Goal: Task Accomplishment & Management: Use online tool/utility

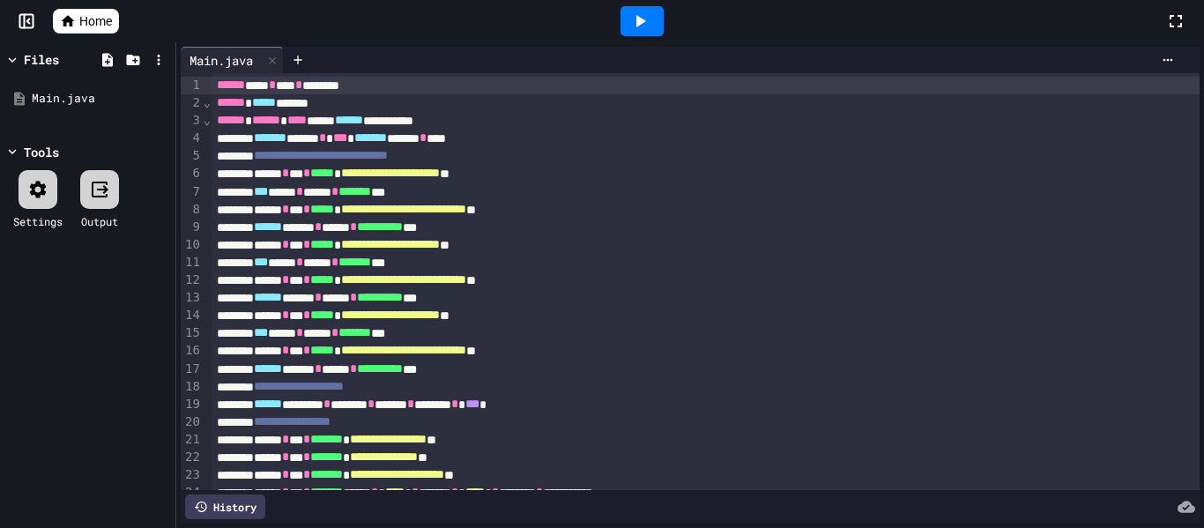
click at [590, 225] on div "**********" at bounding box center [705, 228] width 989 height 18
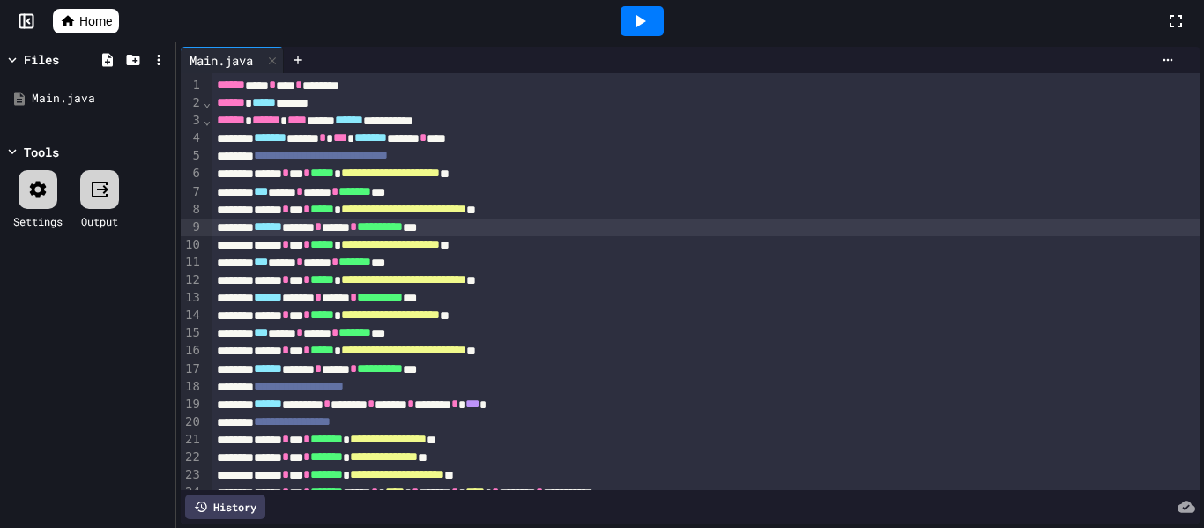
scroll to position [120, 0]
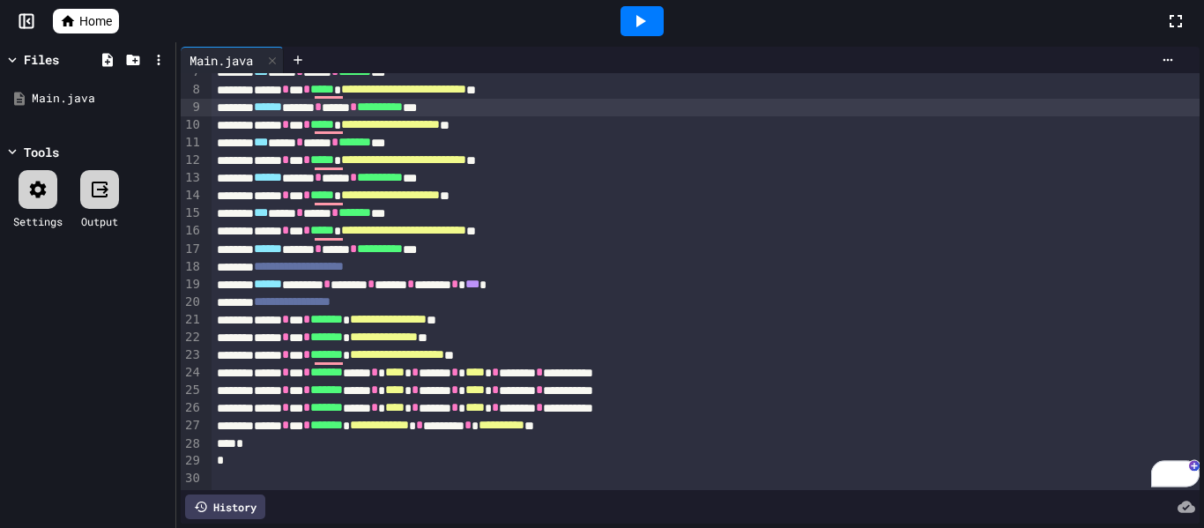
click at [729, 432] on div "**********" at bounding box center [705, 426] width 989 height 18
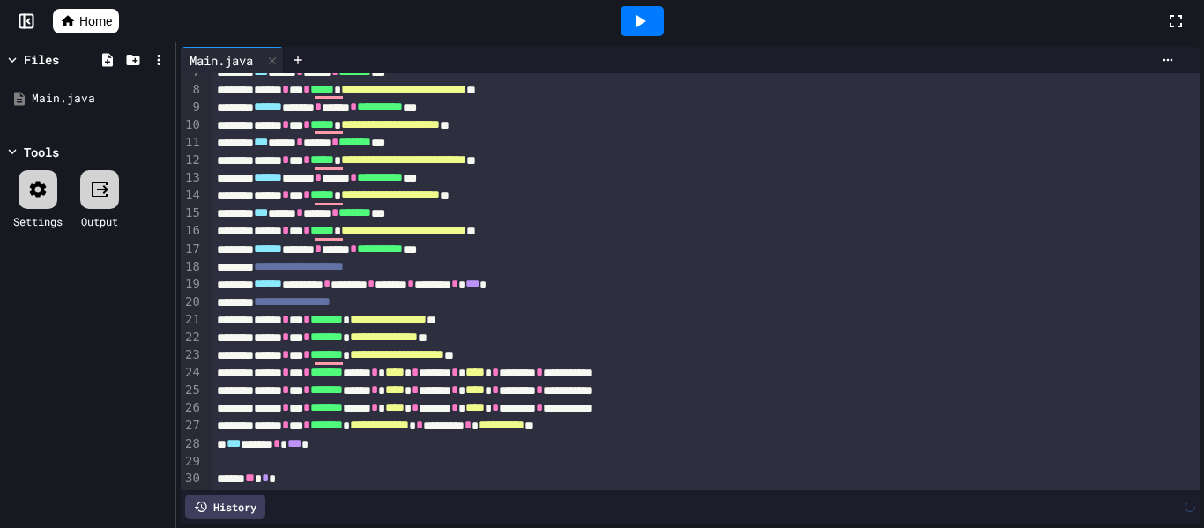
scroll to position [190, 0]
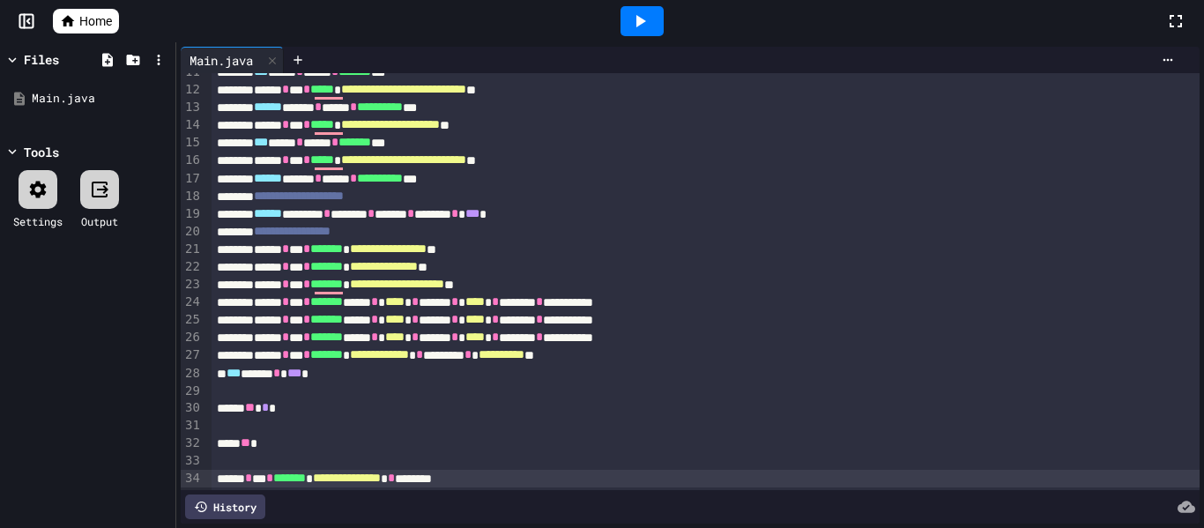
click at [640, 20] on icon at bounding box center [641, 21] width 10 height 12
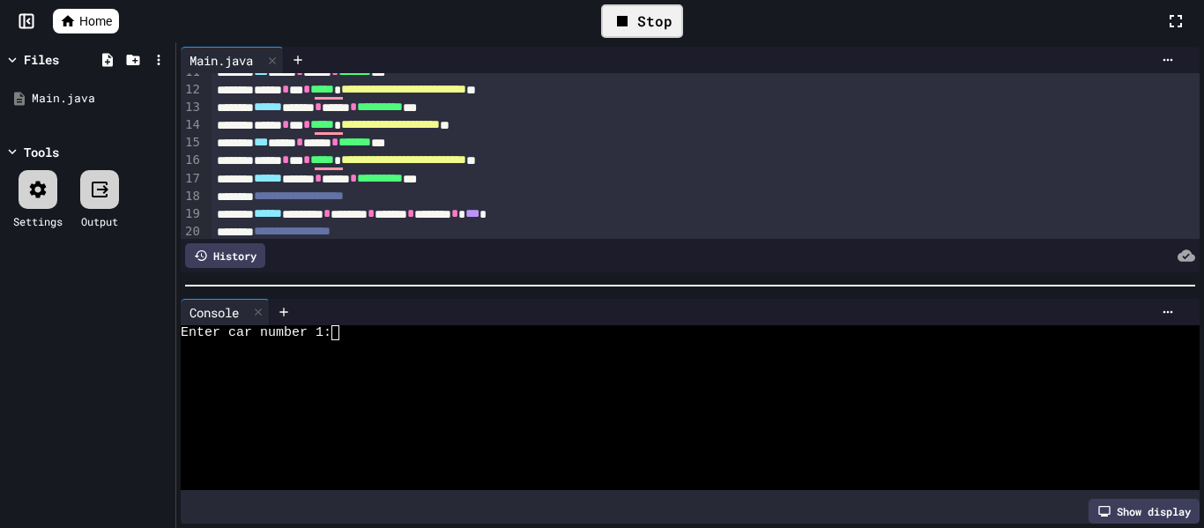
scroll to position [493, 0]
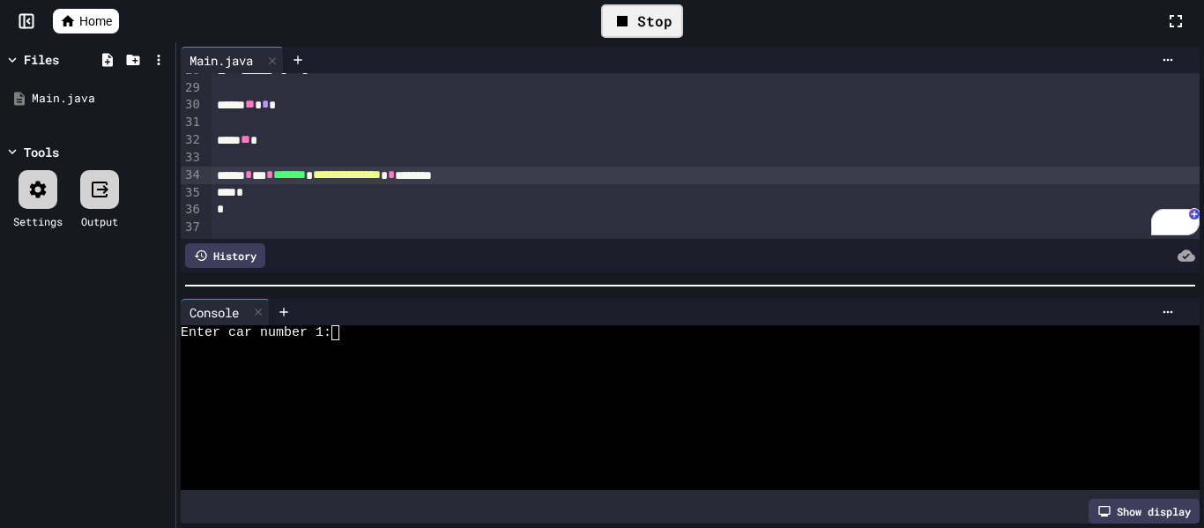
click at [376, 330] on div "Enter car number 1:" at bounding box center [680, 332] width 999 height 15
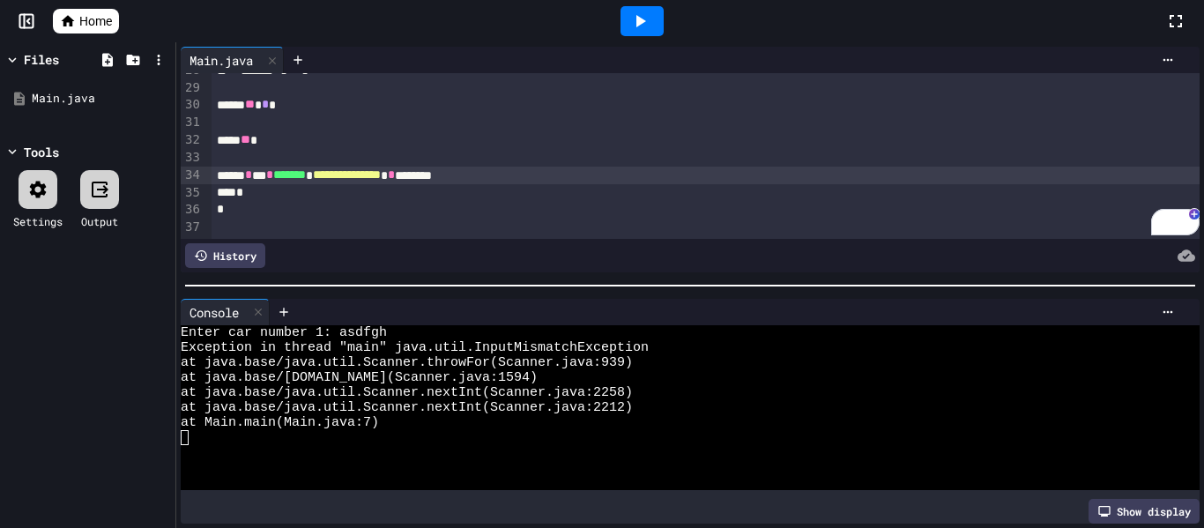
click at [645, 6] on div at bounding box center [641, 21] width 43 height 30
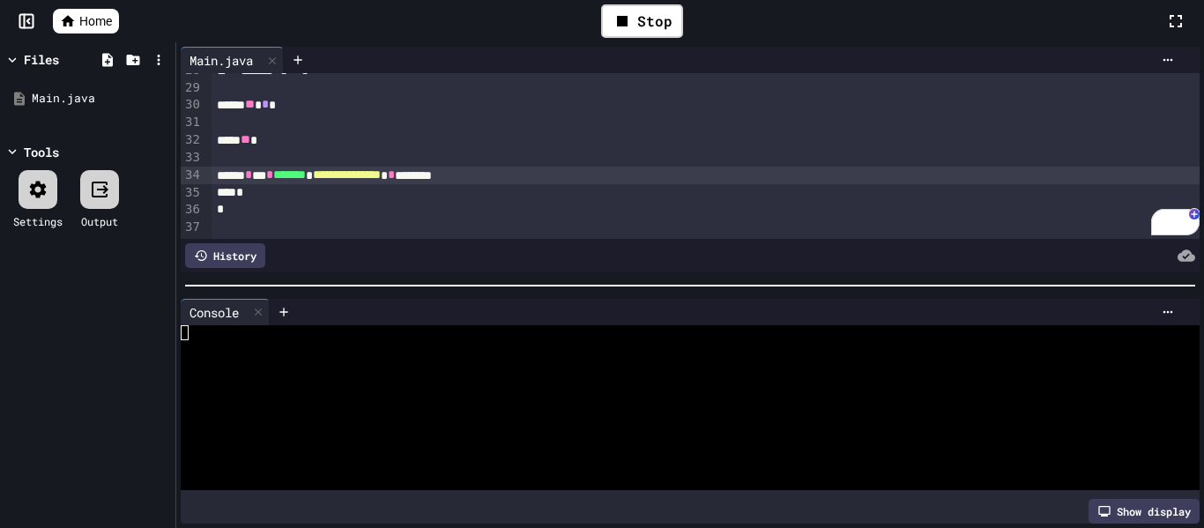
click at [439, 362] on div at bounding box center [680, 362] width 999 height 15
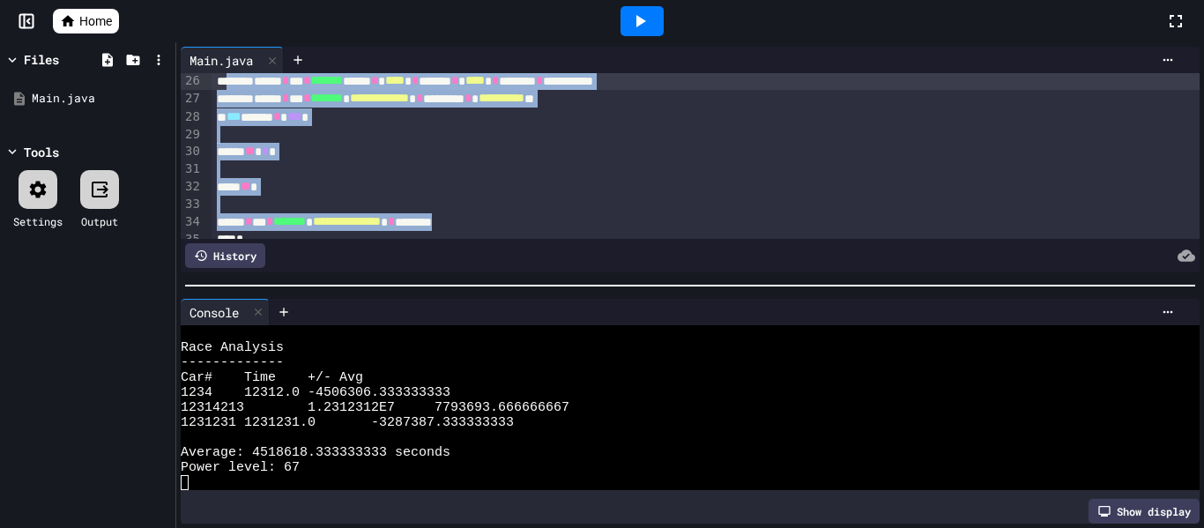
scroll to position [440, 0]
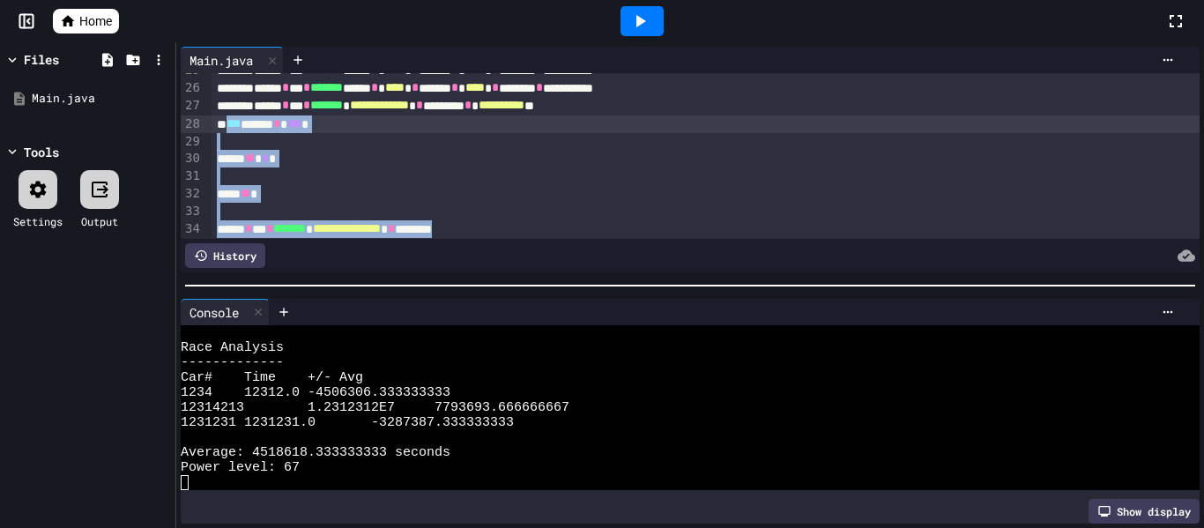
drag, startPoint x: 528, startPoint y: 179, endPoint x: 231, endPoint y: 122, distance: 302.2
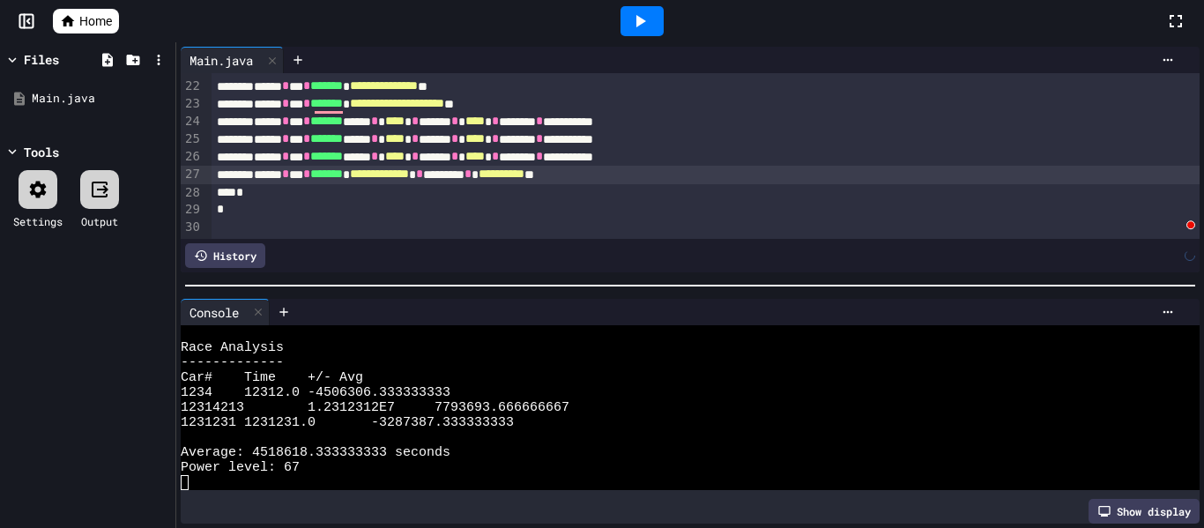
scroll to position [371, 0]
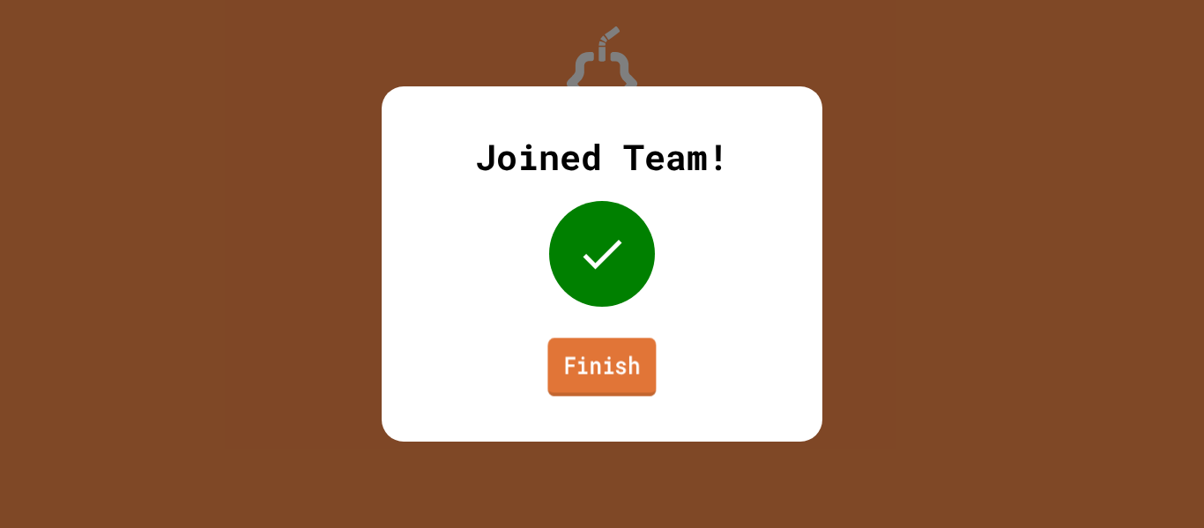
click at [617, 363] on link "Finish" at bounding box center [601, 366] width 108 height 58
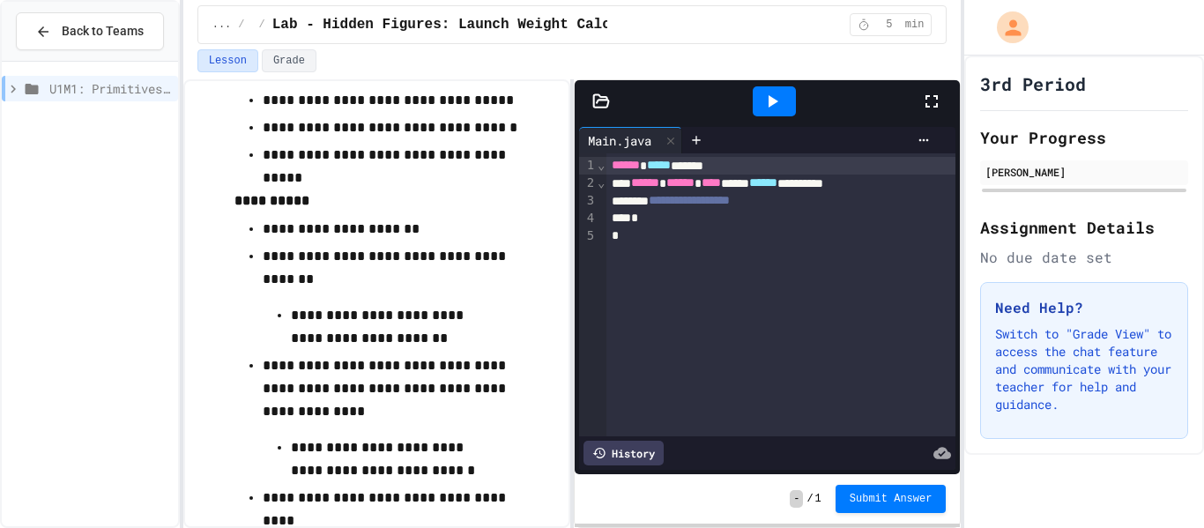
scroll to position [1087, 0]
click at [285, 49] on button "Grade" at bounding box center [289, 60] width 55 height 23
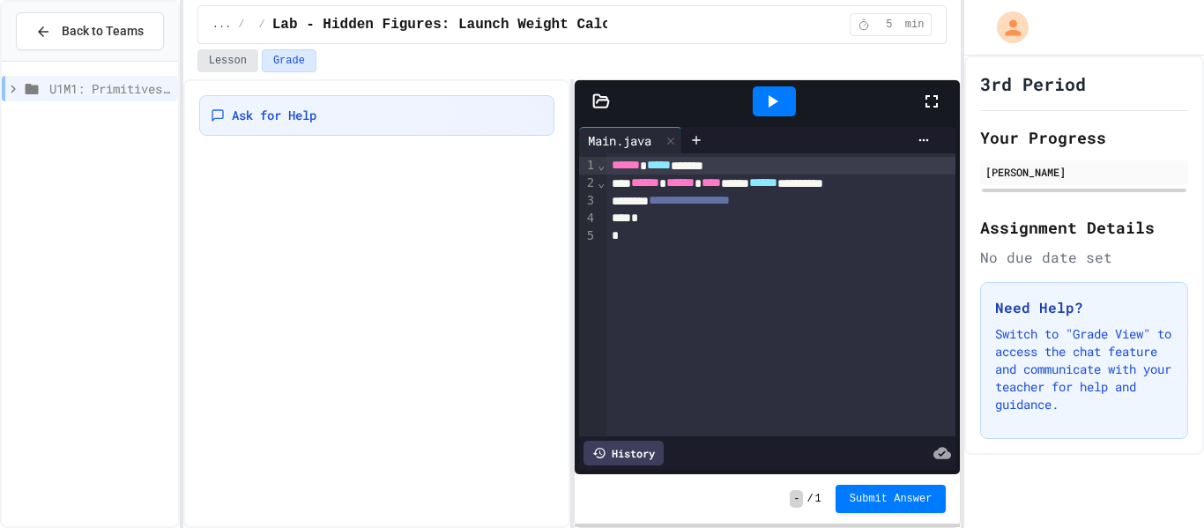
click at [228, 60] on button "Lesson" at bounding box center [227, 60] width 61 height 23
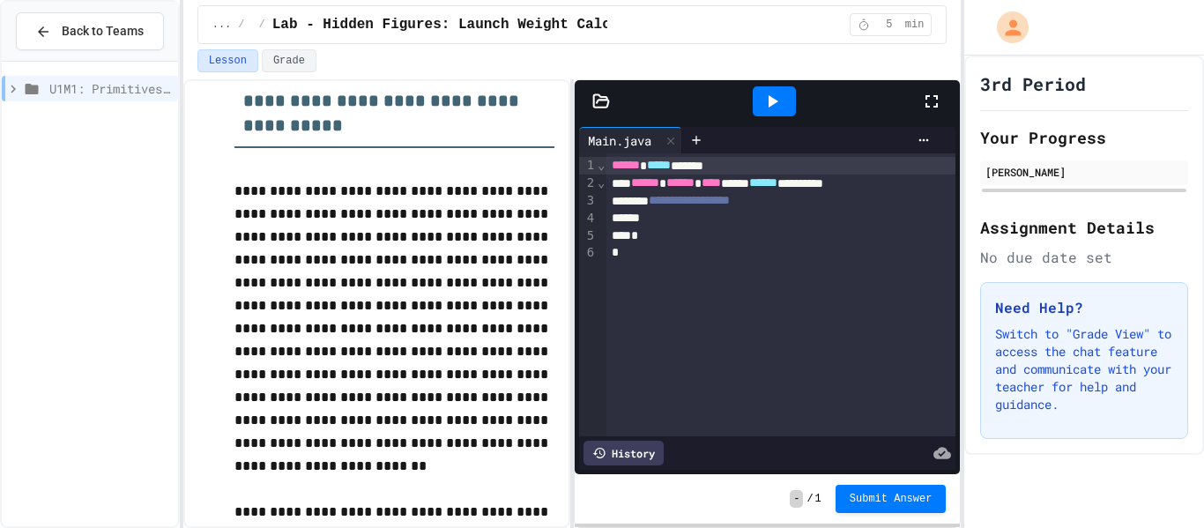
scroll to position [95, 0]
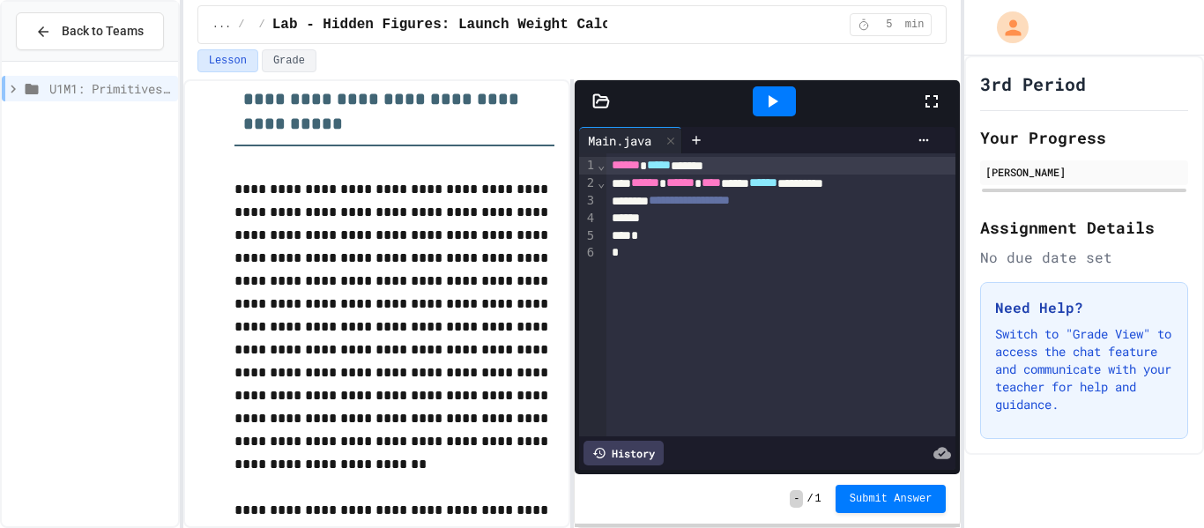
click at [721, 214] on div at bounding box center [781, 219] width 350 height 18
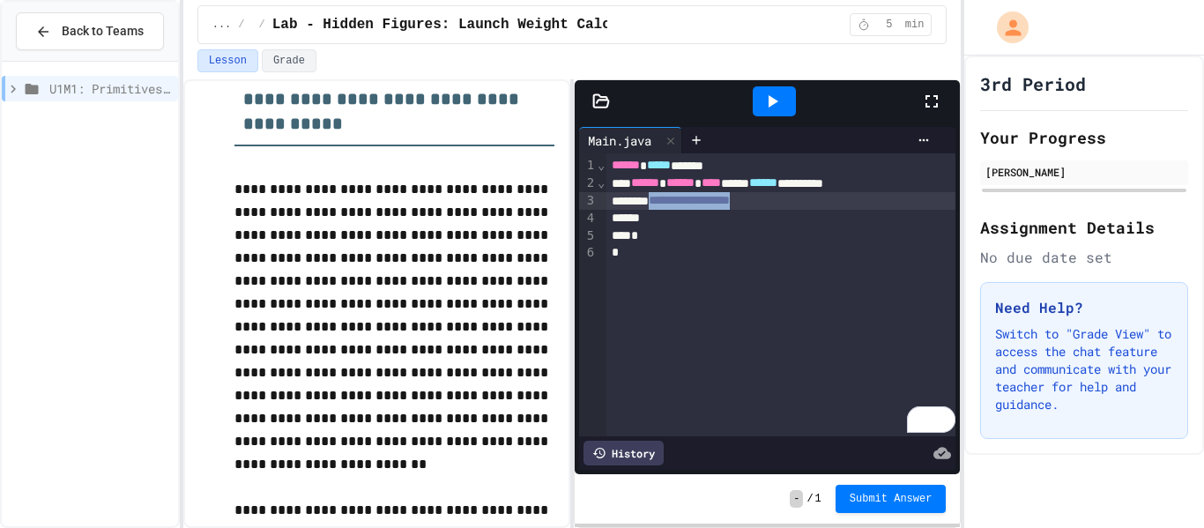
drag, startPoint x: 797, startPoint y: 202, endPoint x: 669, endPoint y: 198, distance: 127.8
click at [669, 198] on div "**********" at bounding box center [781, 201] width 350 height 18
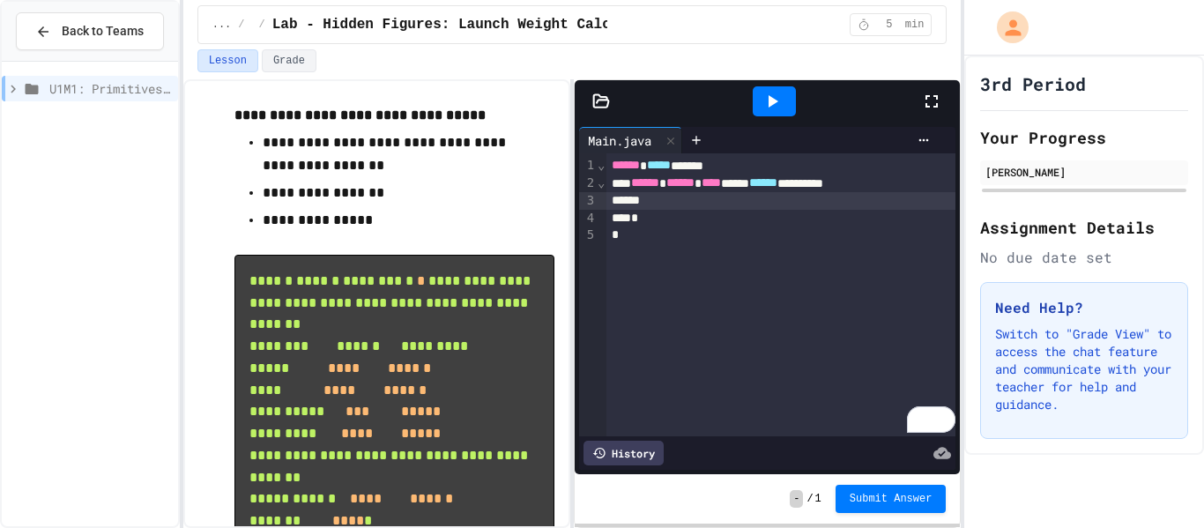
scroll to position [1598, 0]
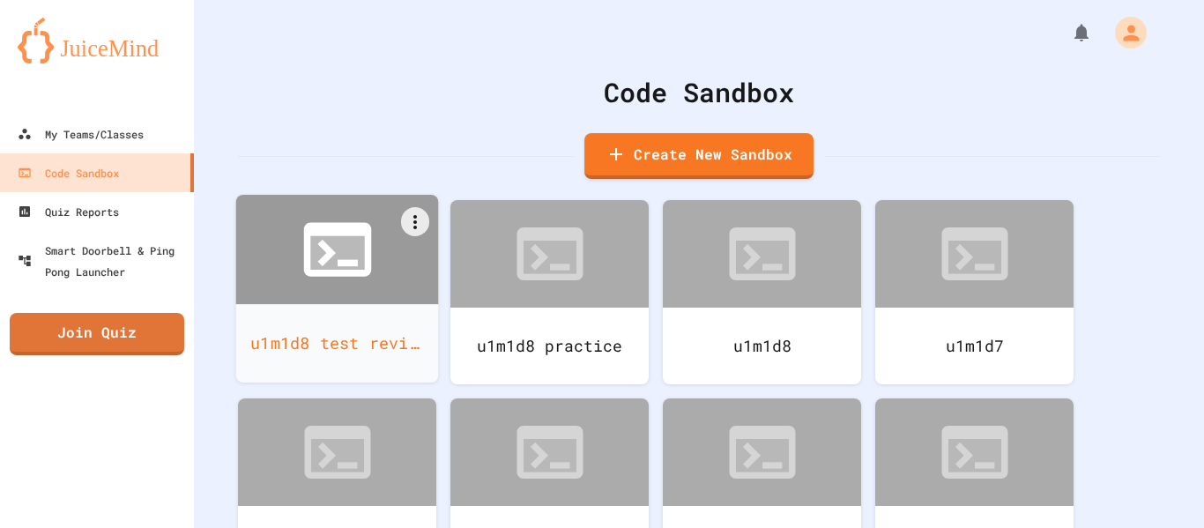
click at [352, 273] on icon at bounding box center [337, 250] width 68 height 54
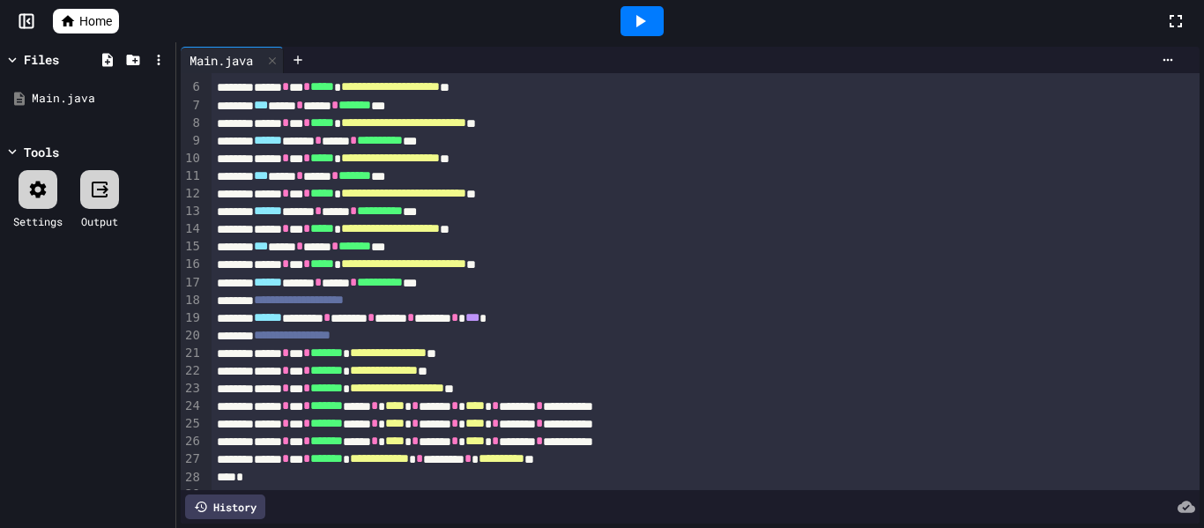
scroll to position [120, 0]
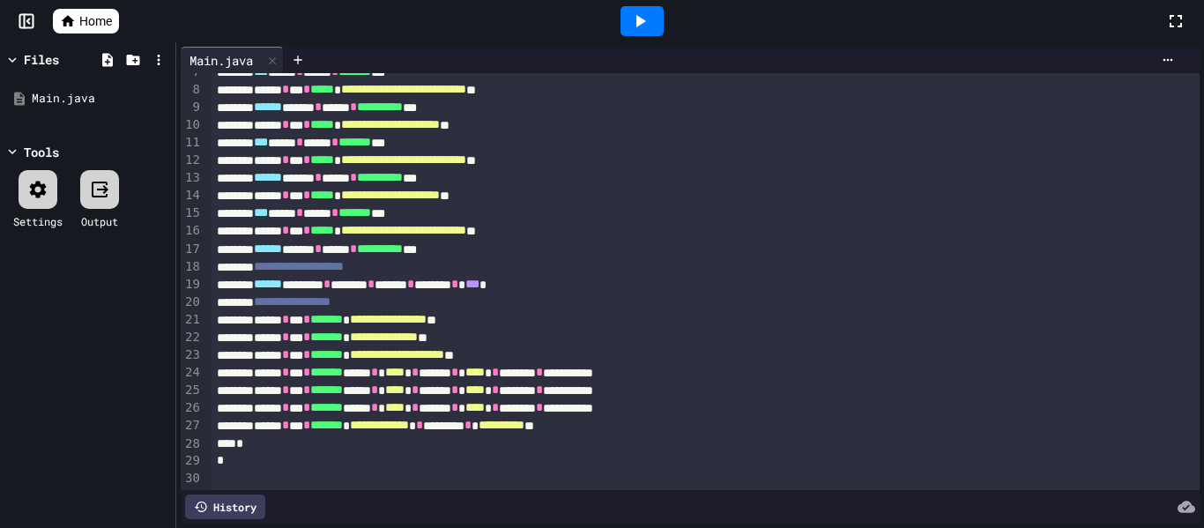
click at [88, 15] on span "Home" at bounding box center [95, 21] width 33 height 18
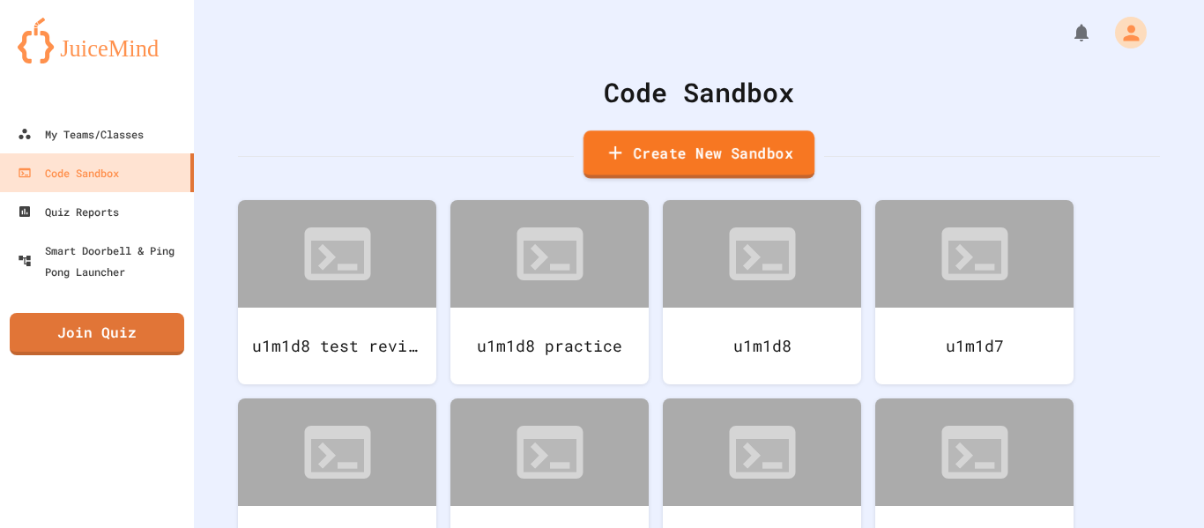
click at [646, 149] on link "Create New Sandbox" at bounding box center [698, 154] width 231 height 48
drag, startPoint x: 463, startPoint y: 204, endPoint x: 325, endPoint y: 203, distance: 137.5
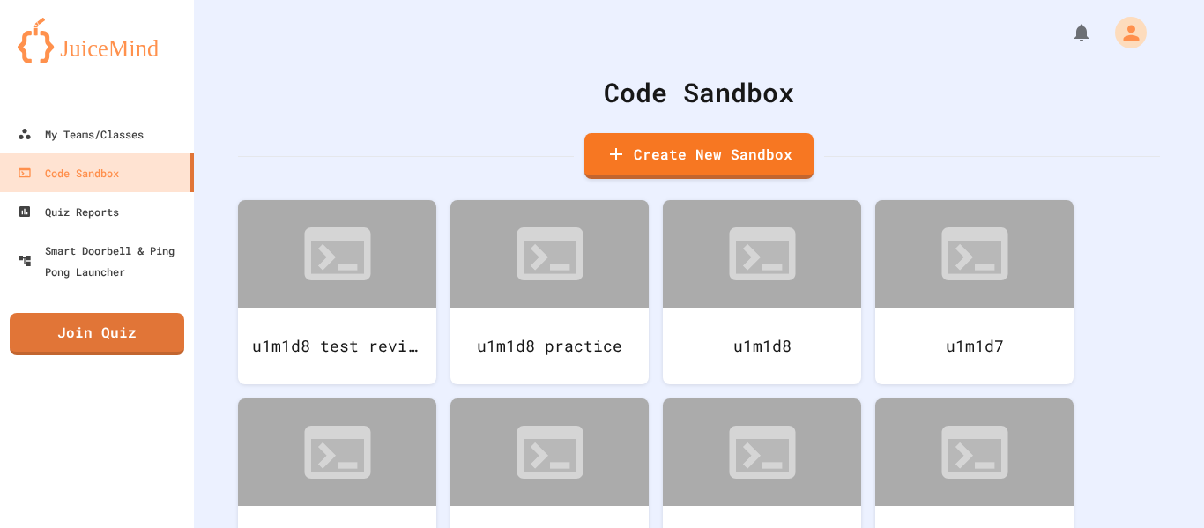
type input "******"
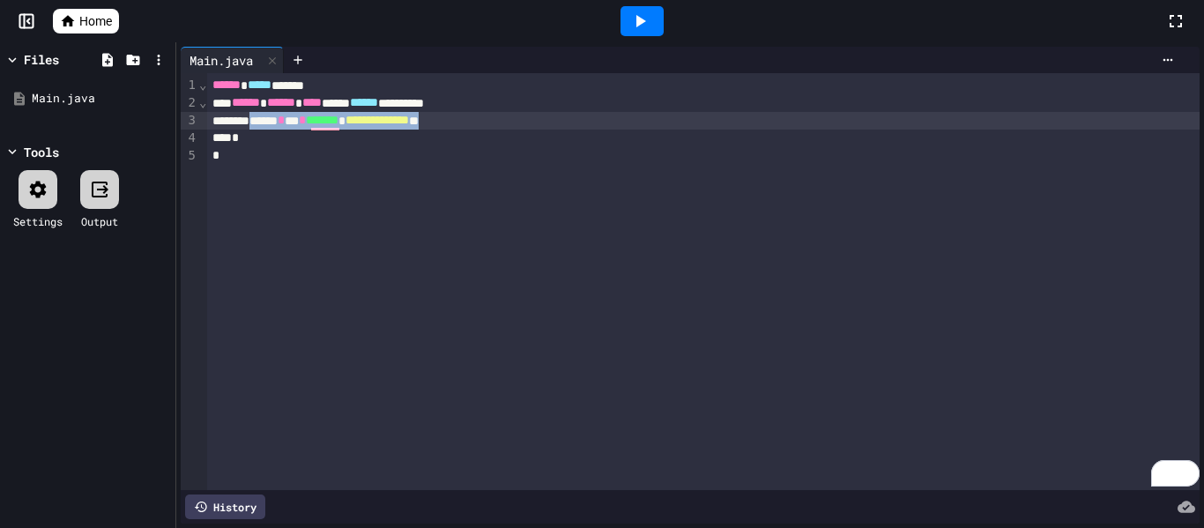
drag, startPoint x: 518, startPoint y: 123, endPoint x: 269, endPoint y: 123, distance: 249.4
click at [269, 123] on div "**********" at bounding box center [703, 121] width 992 height 18
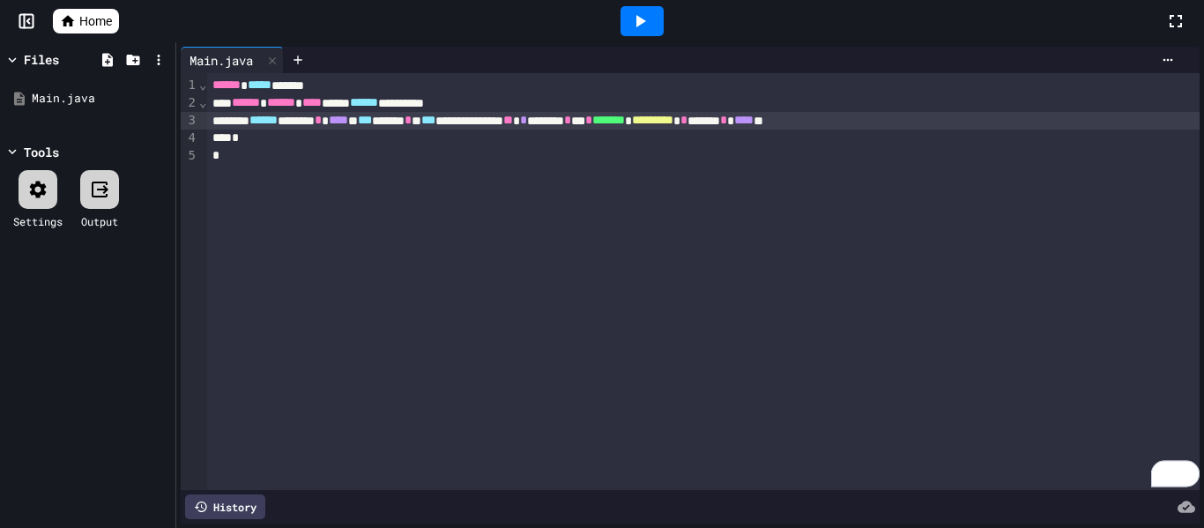
click at [683, 119] on div "**********" at bounding box center [703, 121] width 992 height 18
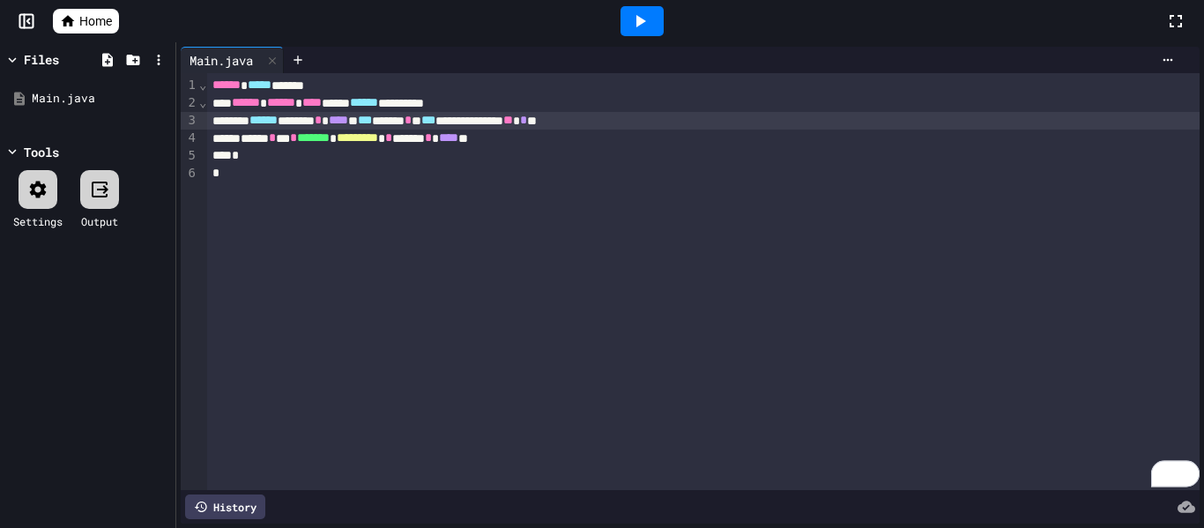
click at [372, 124] on span "***" at bounding box center [365, 120] width 14 height 12
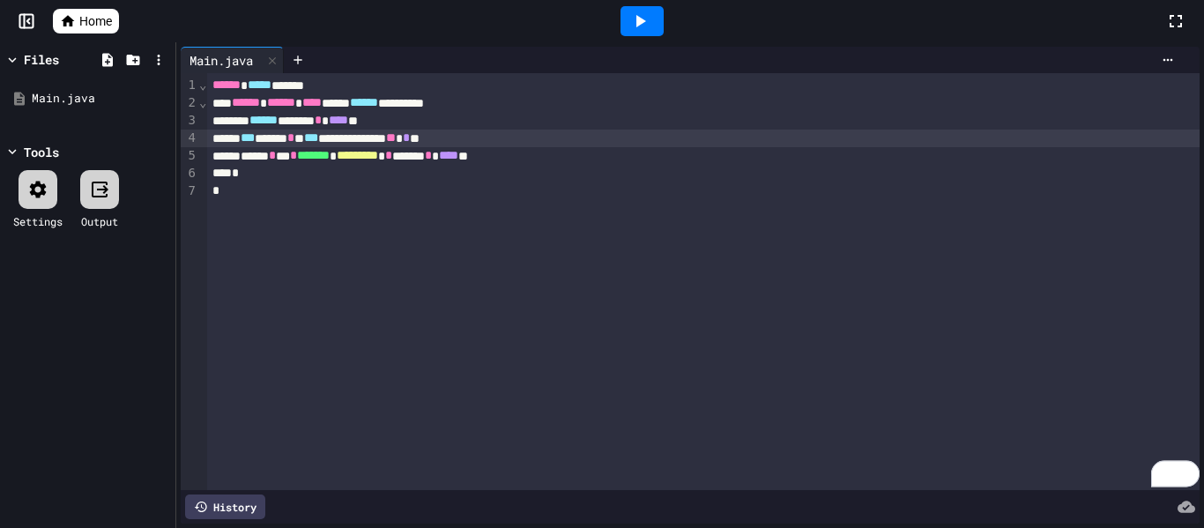
click at [650, 16] on icon at bounding box center [639, 21] width 21 height 21
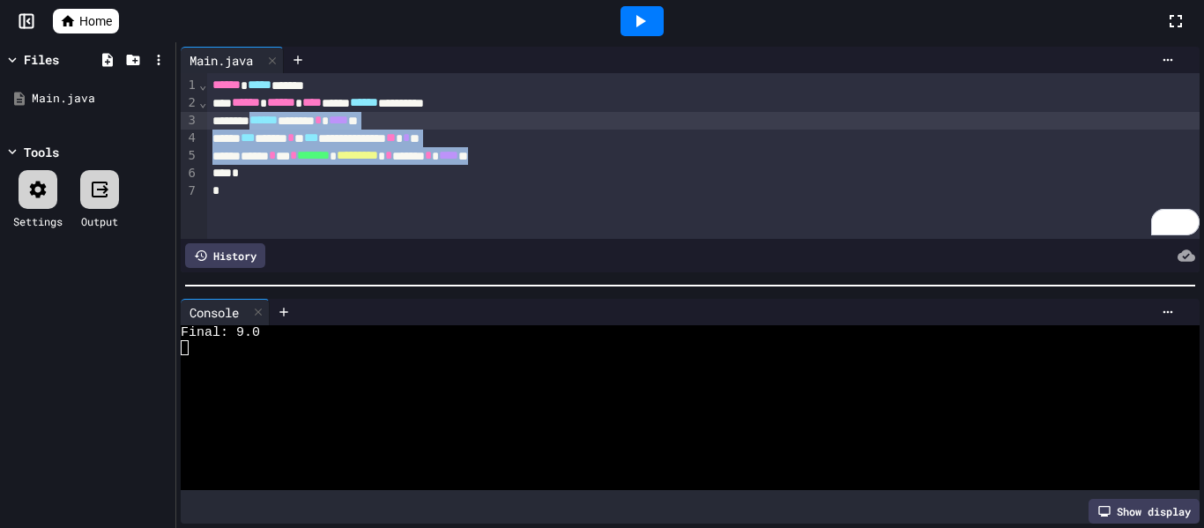
drag, startPoint x: 575, startPoint y: 159, endPoint x: 267, endPoint y: 121, distance: 310.7
click at [267, 121] on div "**********" at bounding box center [703, 156] width 992 height 166
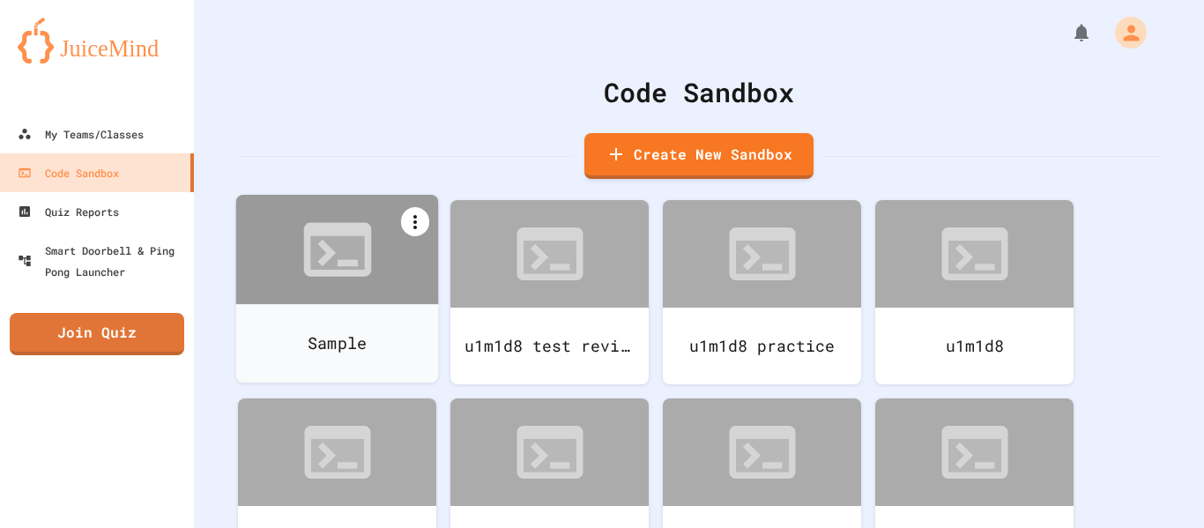
click at [411, 225] on icon at bounding box center [414, 221] width 21 height 21
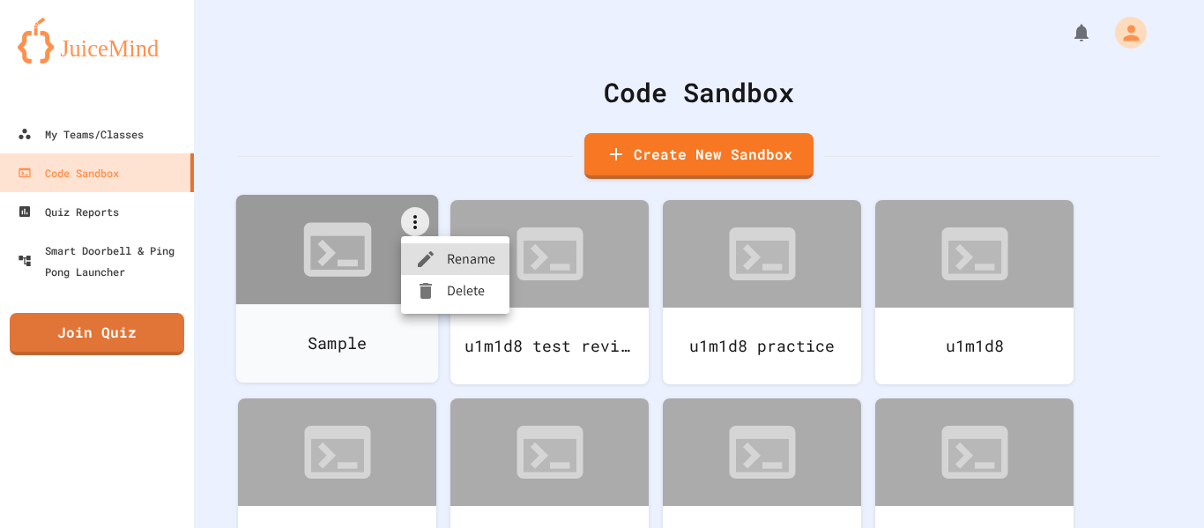
click at [425, 291] on icon at bounding box center [425, 291] width 12 height 16
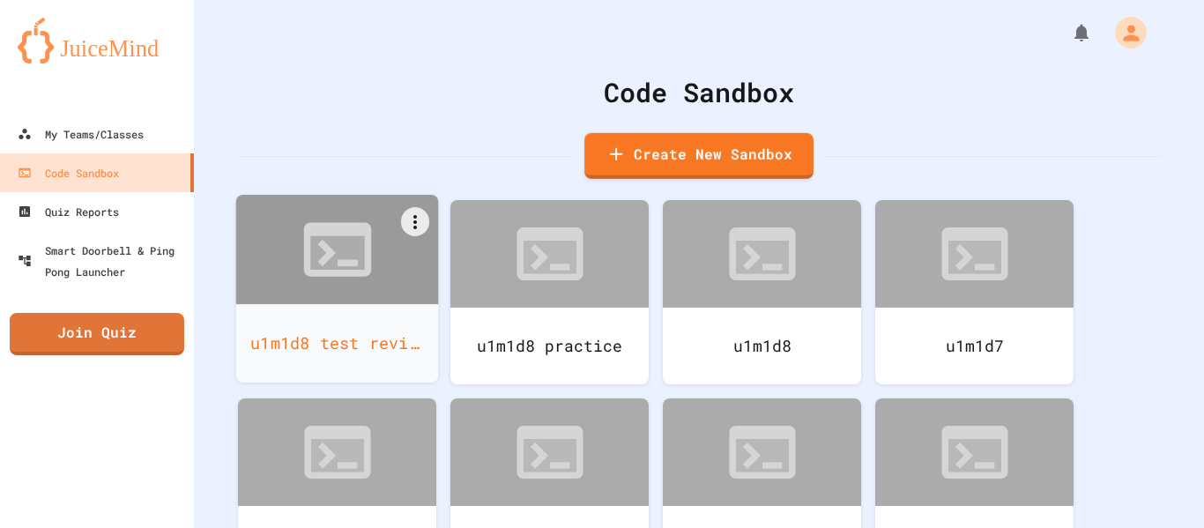
click at [359, 291] on div at bounding box center [337, 249] width 203 height 109
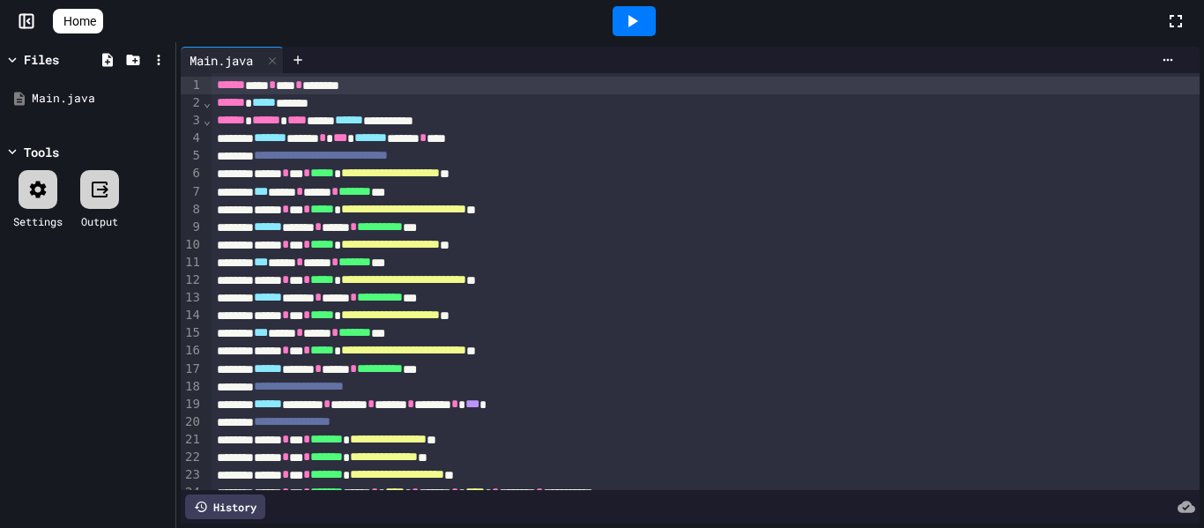
click at [651, 248] on div "**********" at bounding box center [705, 245] width 989 height 18
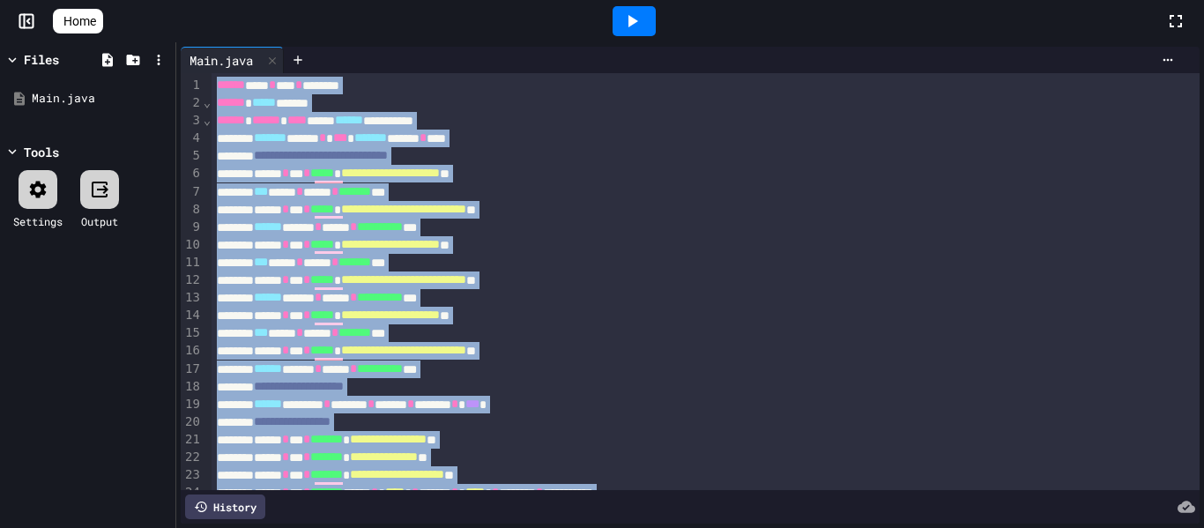
copy div "**********"
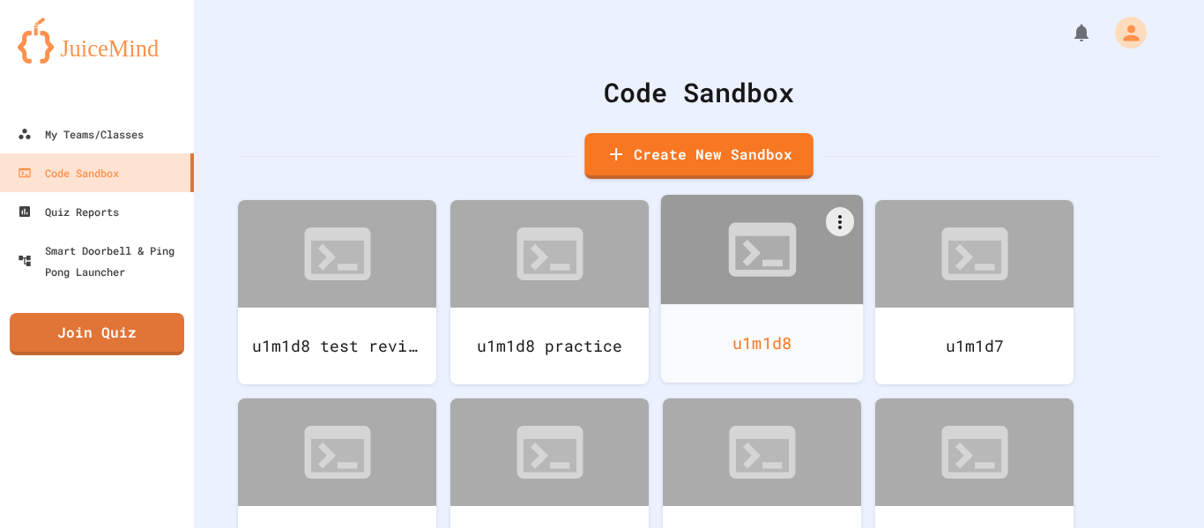
scroll to position [281, 0]
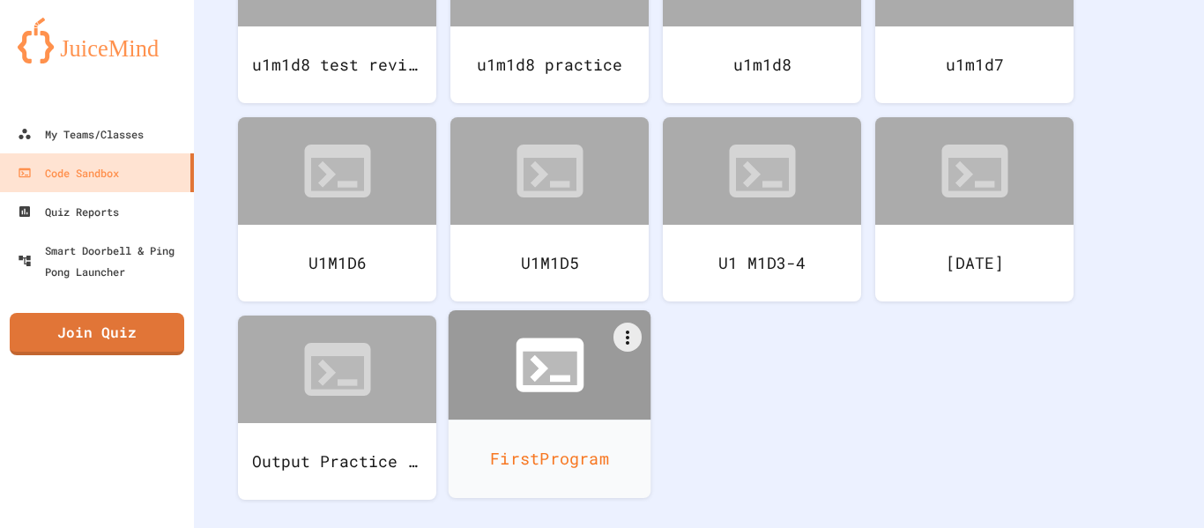
click at [533, 391] on icon at bounding box center [549, 365] width 68 height 54
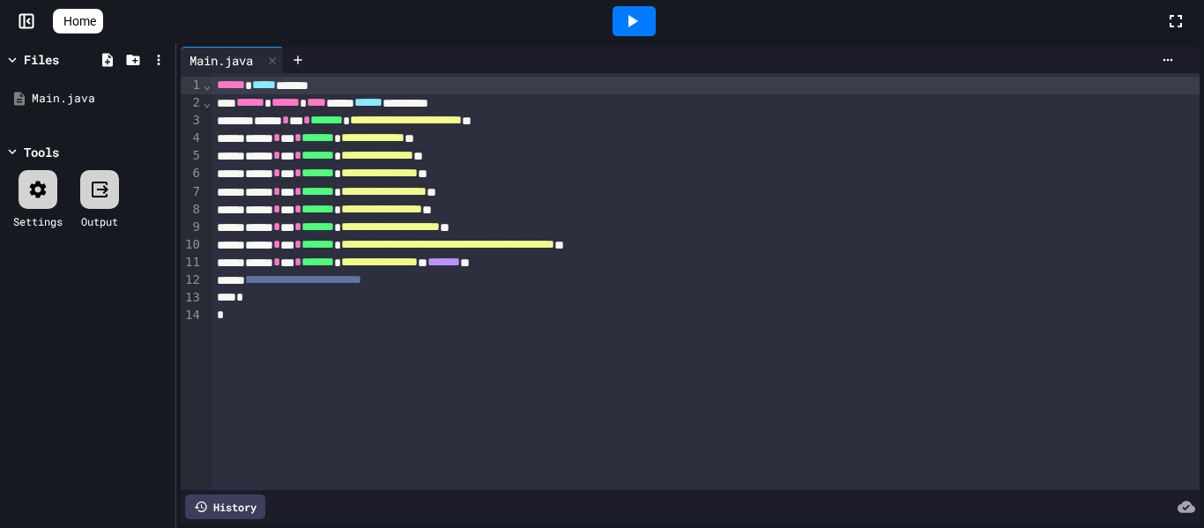
click at [69, 11] on link "Home" at bounding box center [78, 21] width 50 height 25
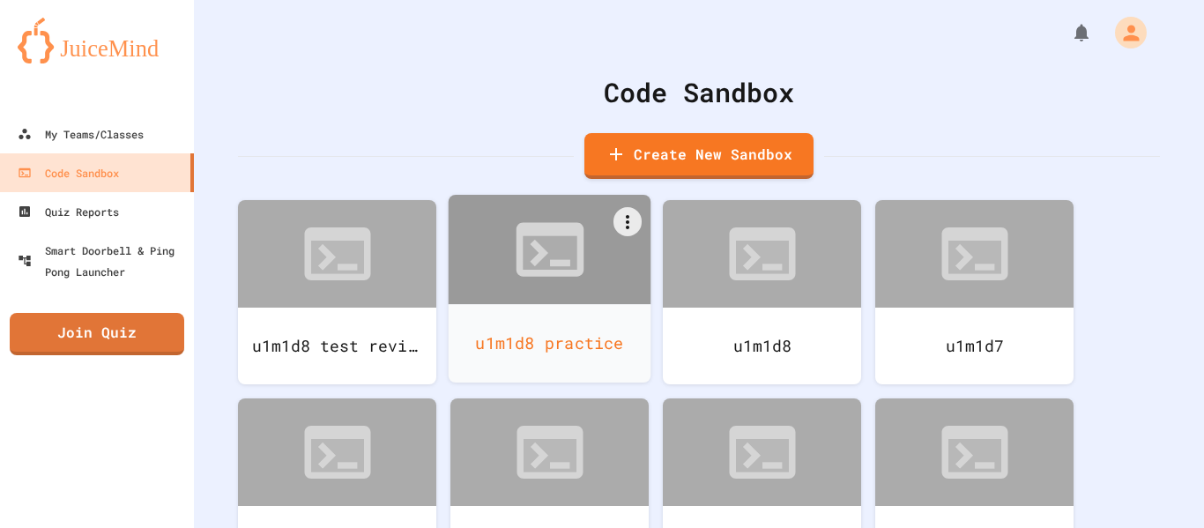
scroll to position [281, 0]
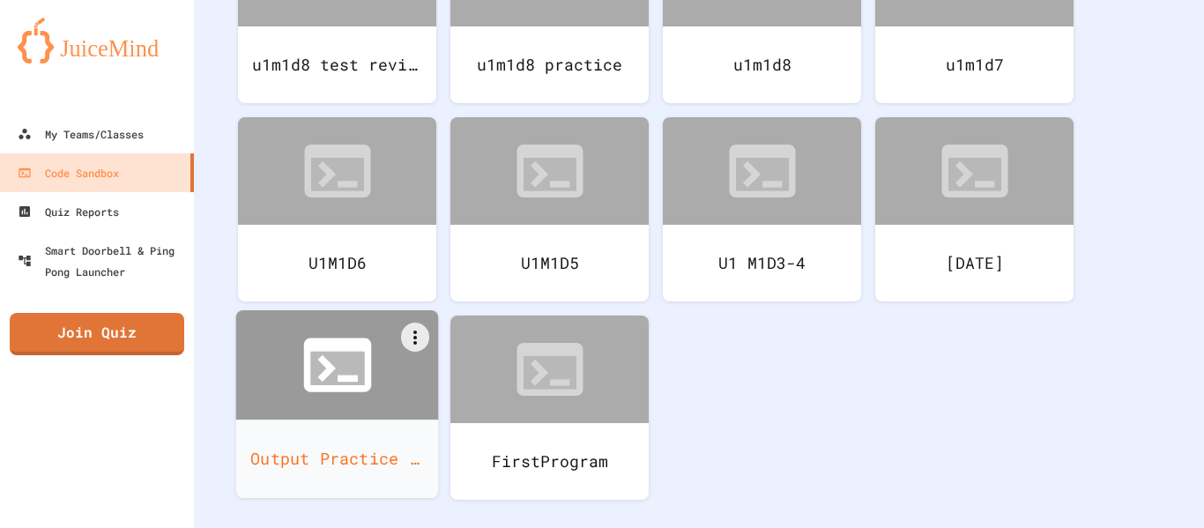
click at [371, 388] on icon at bounding box center [337, 364] width 81 height 81
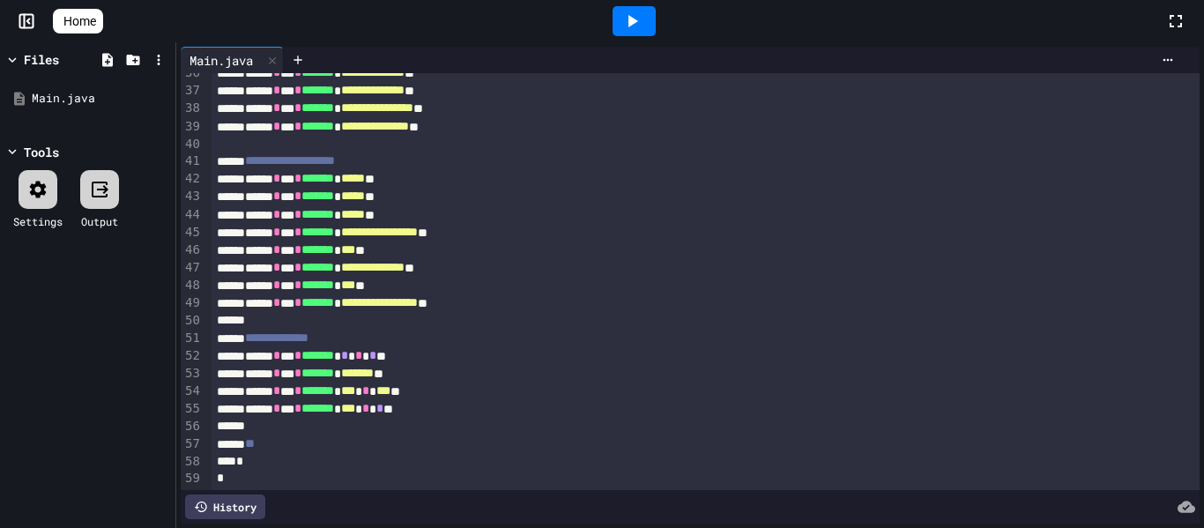
scroll to position [633, 0]
click at [96, 24] on span "Home" at bounding box center [79, 21] width 33 height 18
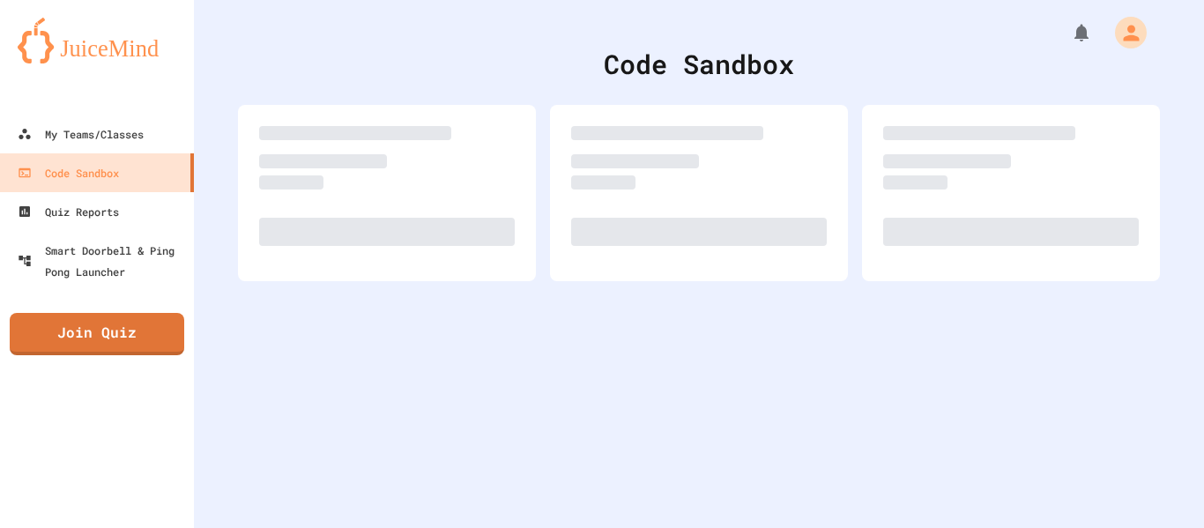
click at [98, 24] on img at bounding box center [97, 41] width 159 height 46
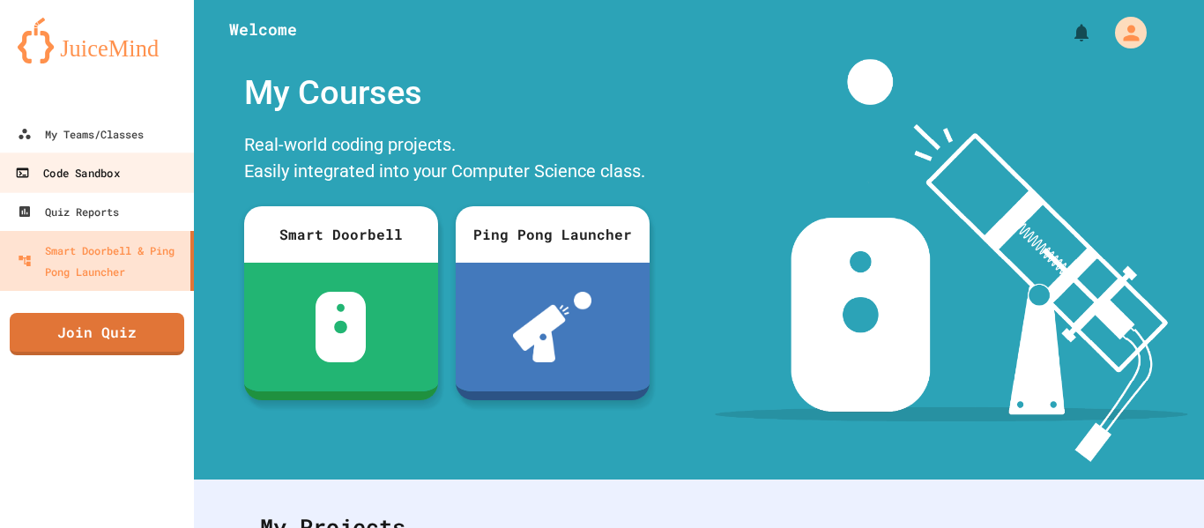
click at [83, 174] on div "Code Sandbox" at bounding box center [67, 173] width 104 height 22
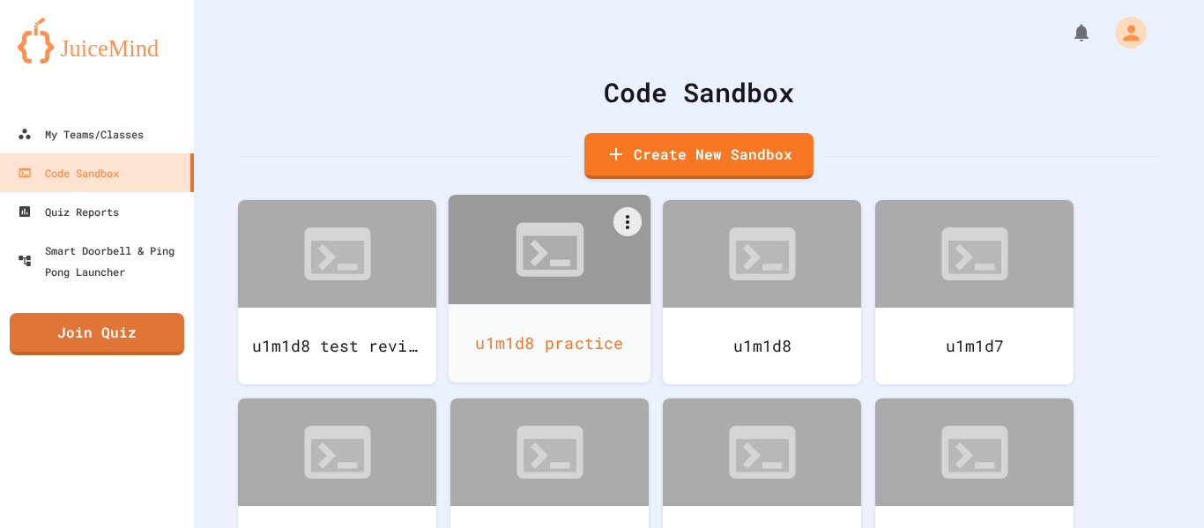
scroll to position [281, 0]
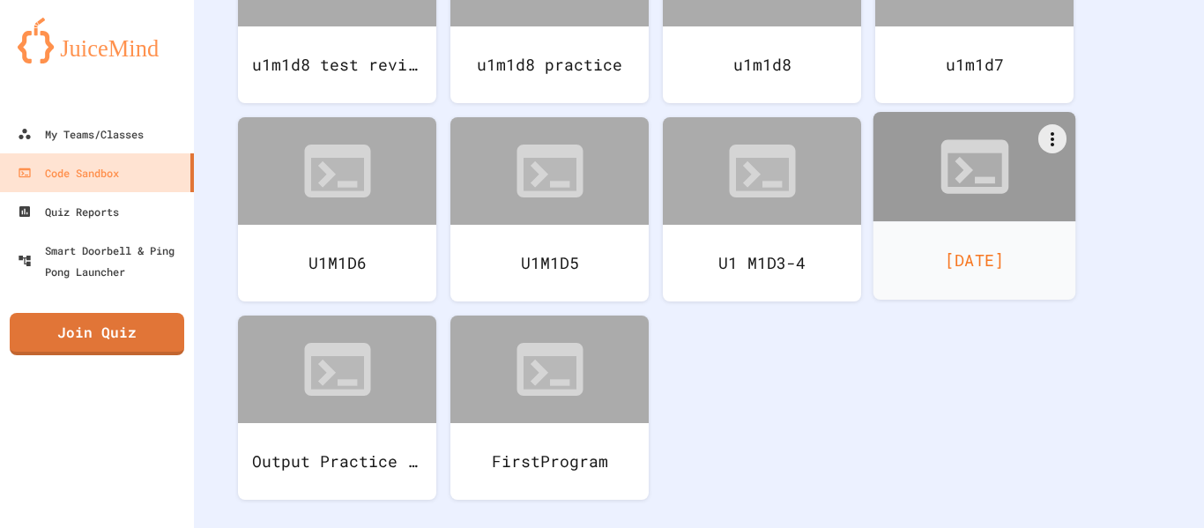
click at [1001, 223] on div "[DATE]" at bounding box center [974, 260] width 203 height 78
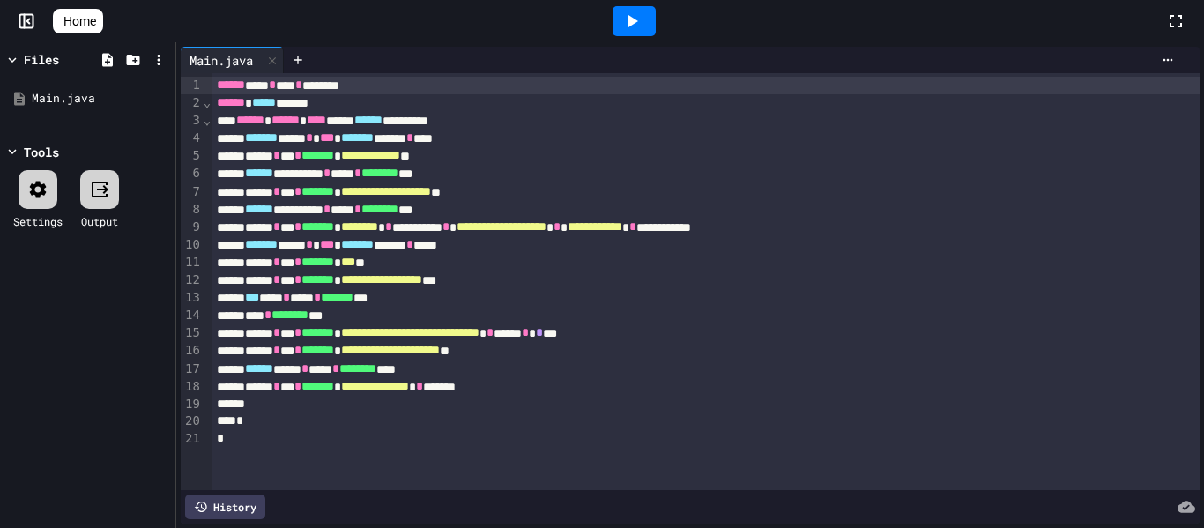
click at [256, 135] on div "******* **** * *** ******* ******* * ****" at bounding box center [705, 139] width 989 height 18
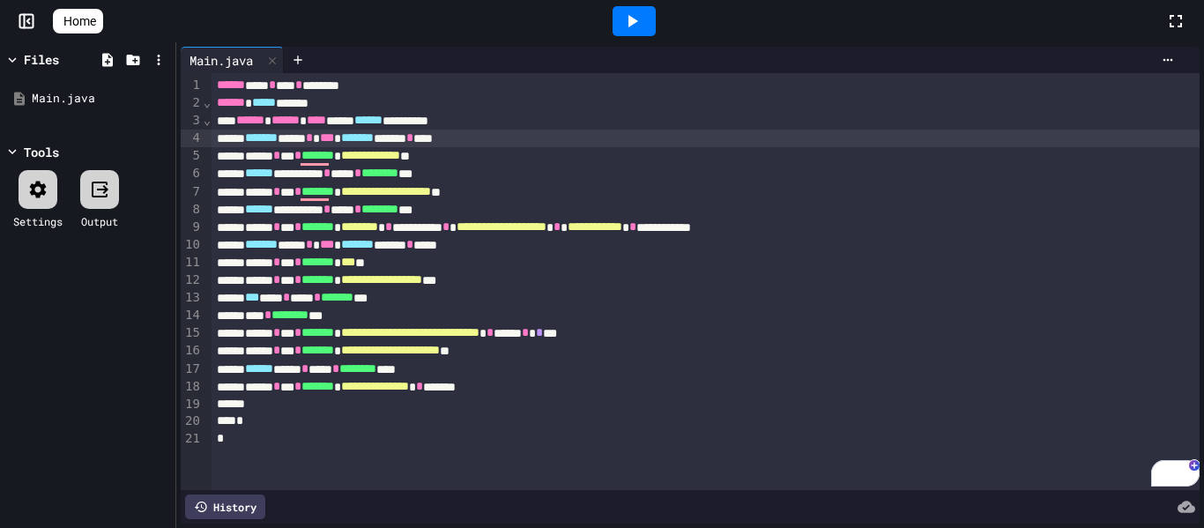
click at [93, 24] on span "Home" at bounding box center [79, 21] width 33 height 18
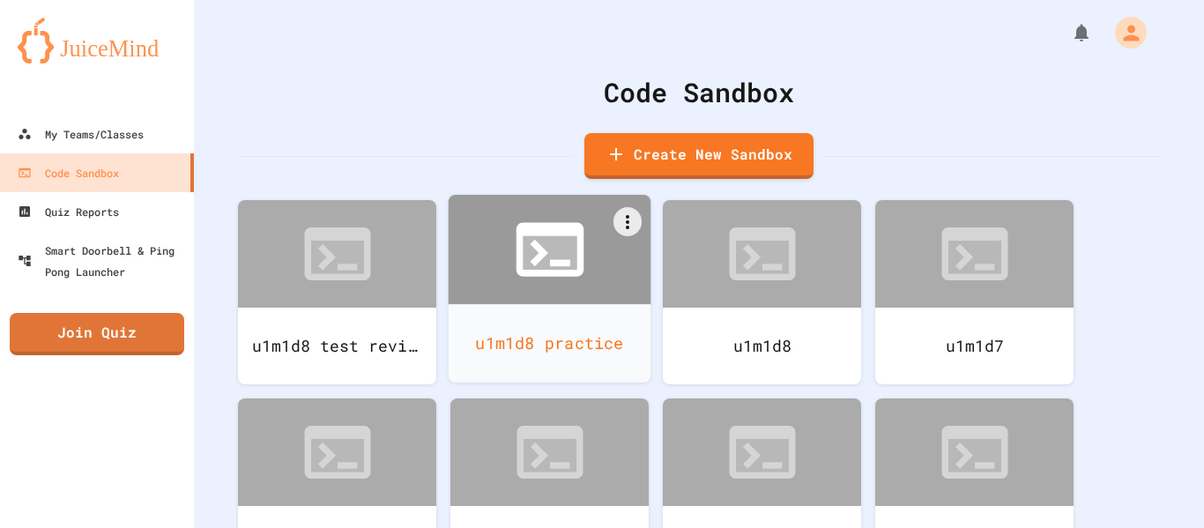
click at [509, 275] on icon at bounding box center [549, 249] width 81 height 81
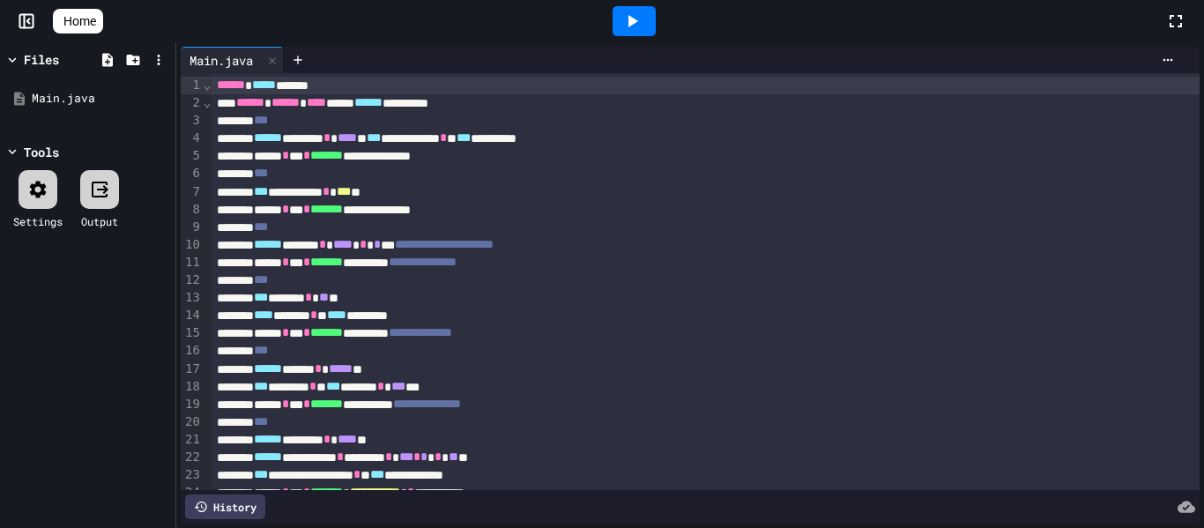
click at [65, 24] on icon at bounding box center [71, 31] width 18 height 15
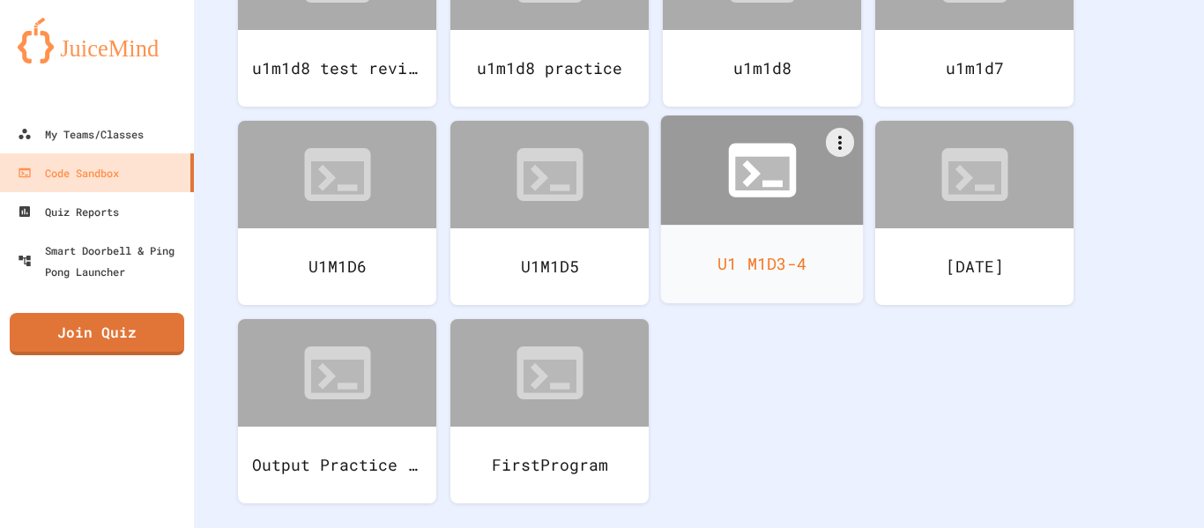
scroll to position [281, 0]
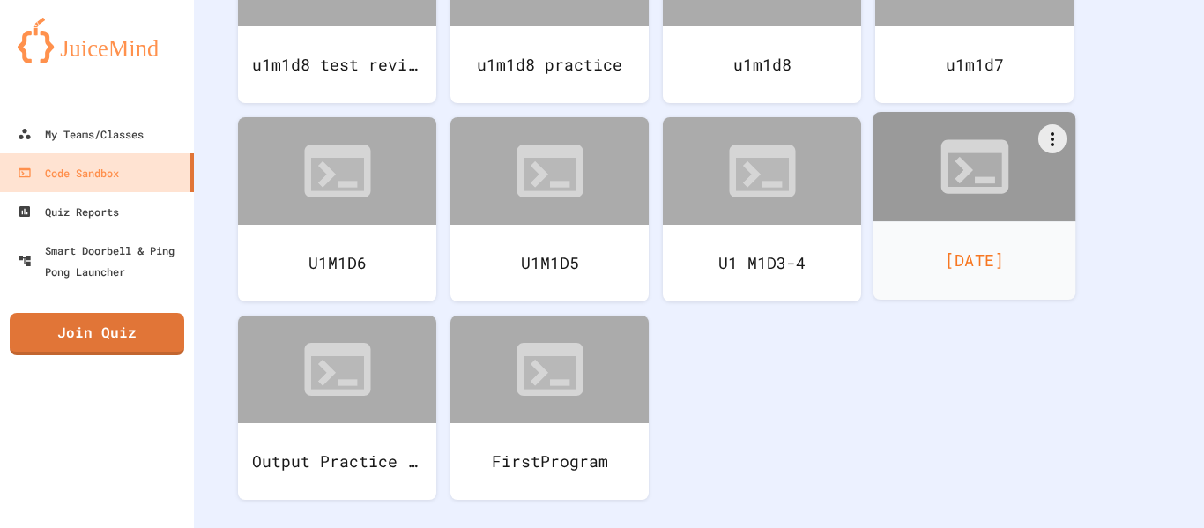
click at [952, 209] on div at bounding box center [974, 166] width 203 height 109
